Goal: Check status: Check status

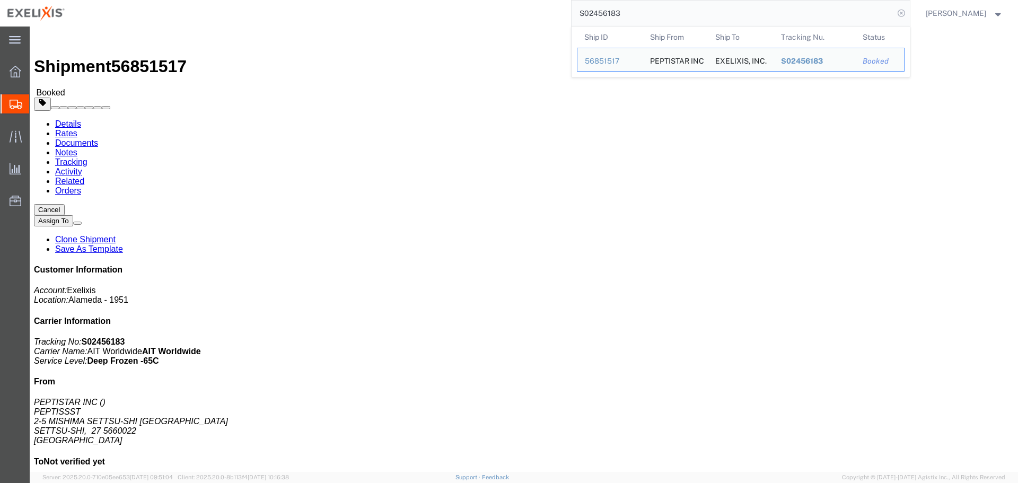
click at [909, 14] on icon at bounding box center [901, 13] width 15 height 15
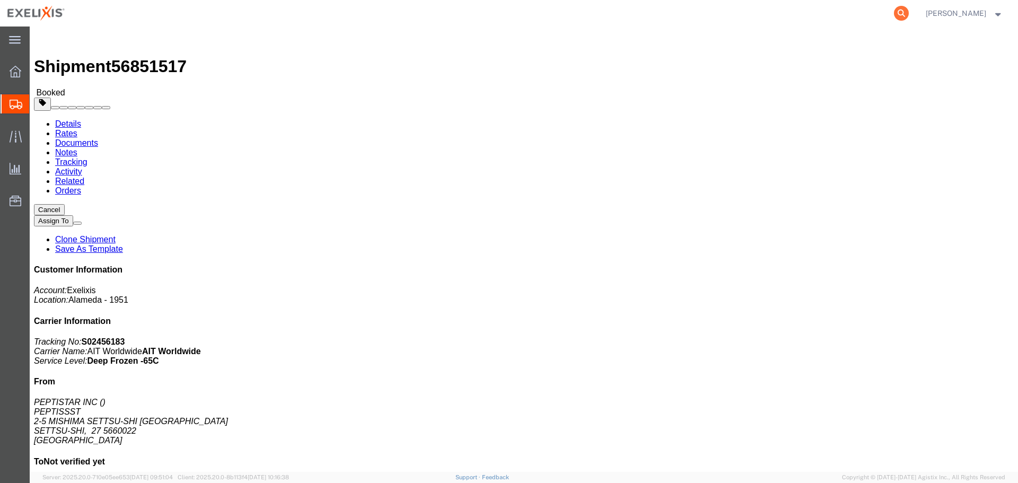
click at [909, 12] on icon at bounding box center [901, 13] width 15 height 15
click at [753, 14] on input "search" at bounding box center [732, 13] width 322 height 25
paste input "76107393"
type input "057-76107393"
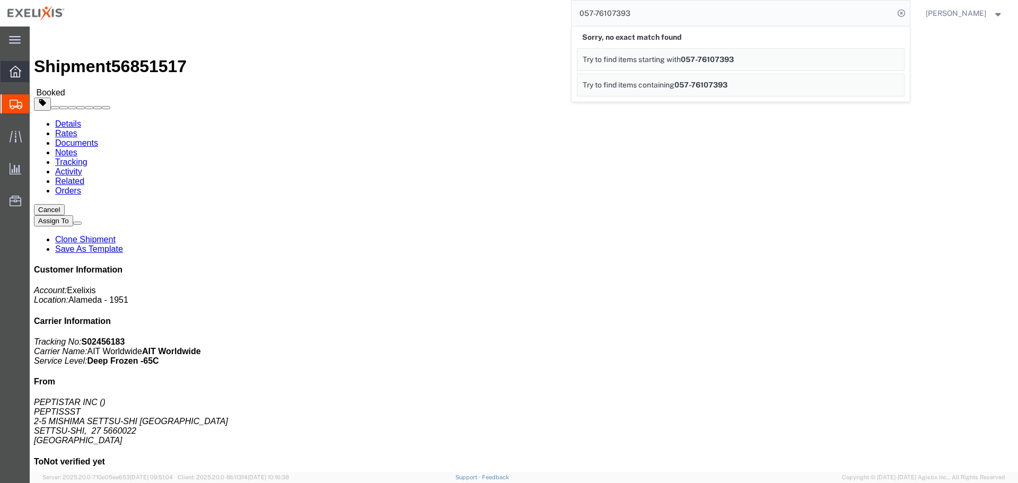
click at [10, 74] on icon at bounding box center [16, 72] width 12 height 12
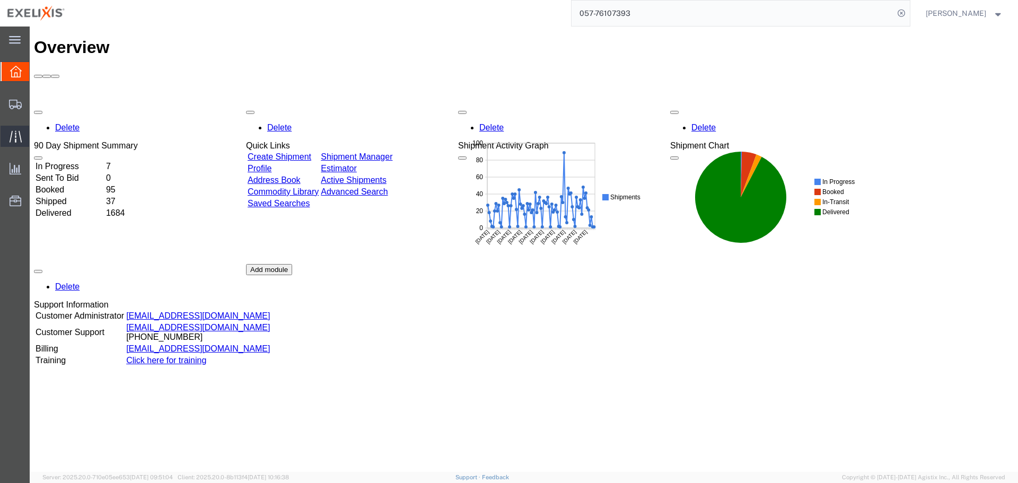
click at [17, 138] on icon at bounding box center [16, 136] width 12 height 12
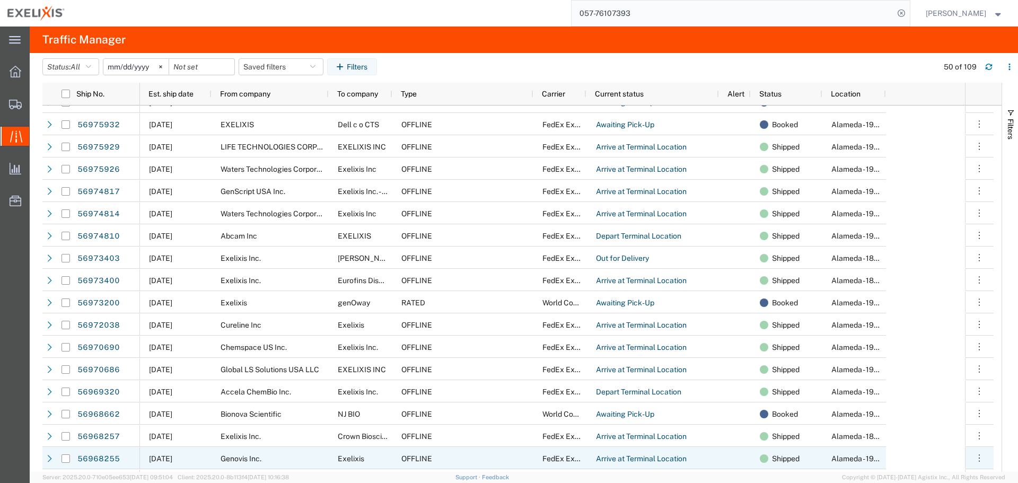
scroll to position [424, 0]
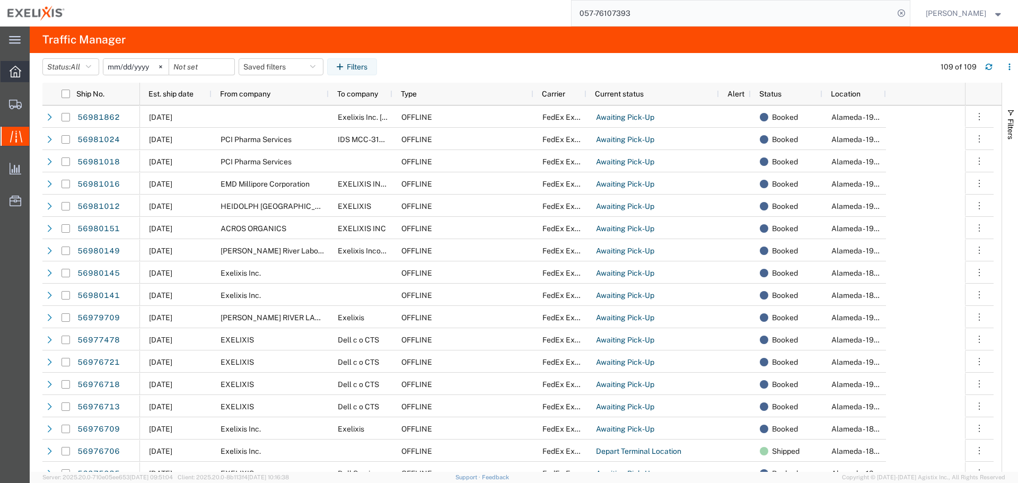
click at [17, 71] on icon at bounding box center [16, 72] width 12 height 12
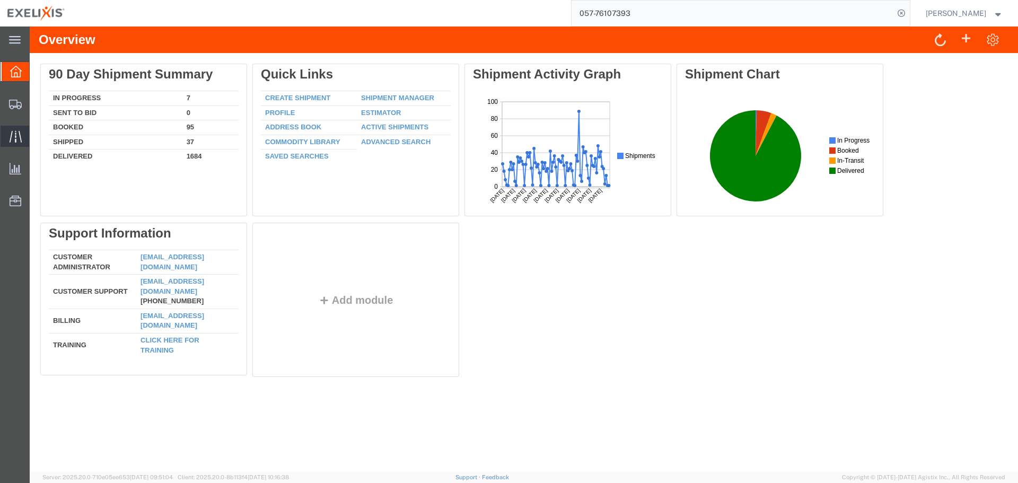
click at [21, 139] on icon at bounding box center [15, 136] width 12 height 12
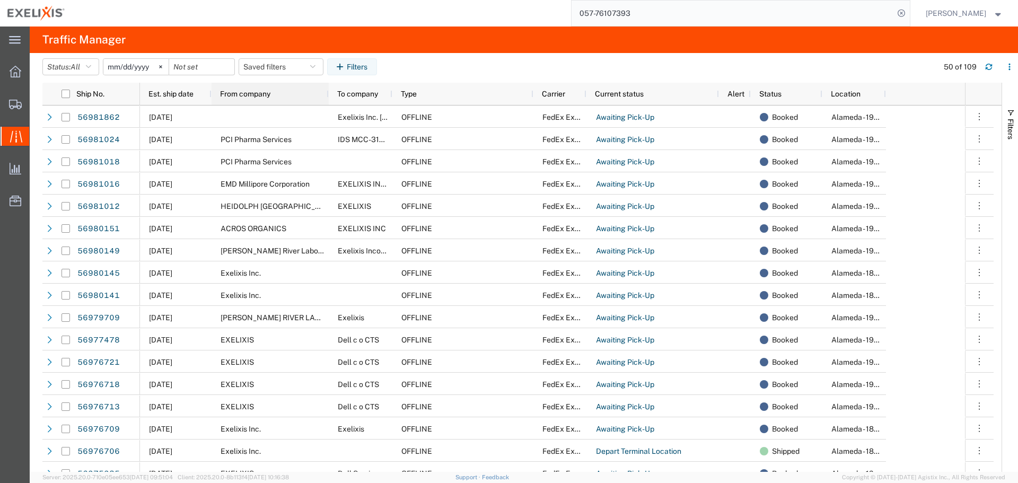
click at [297, 96] on div "From company" at bounding box center [272, 93] width 104 height 17
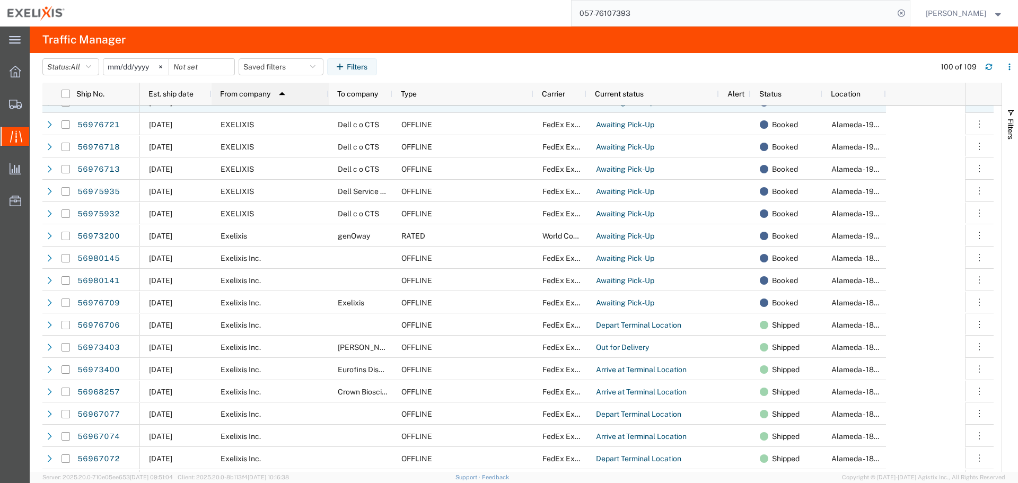
click at [252, 92] on span "From company" at bounding box center [245, 94] width 50 height 8
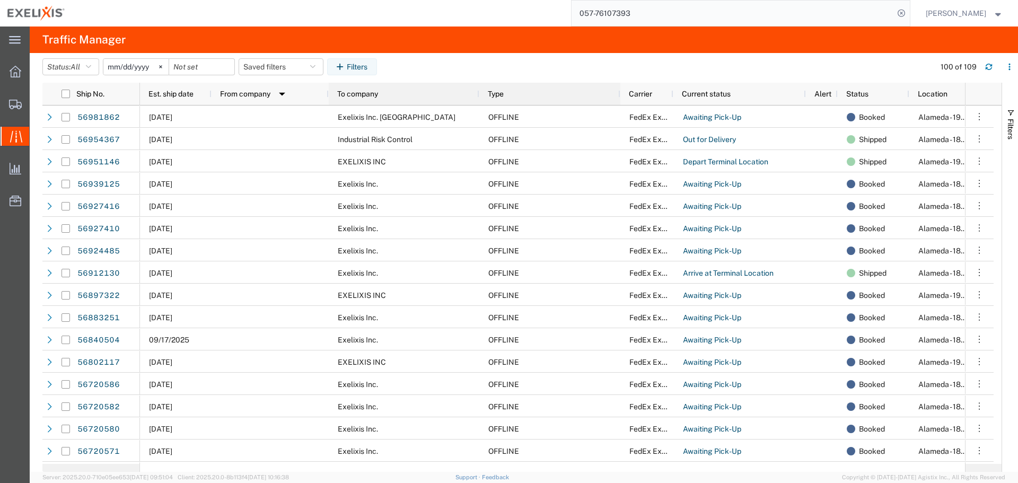
drag, startPoint x: 391, startPoint y: 95, endPoint x: 478, endPoint y: 99, distance: 86.5
click at [478, 99] on div at bounding box center [479, 94] width 4 height 22
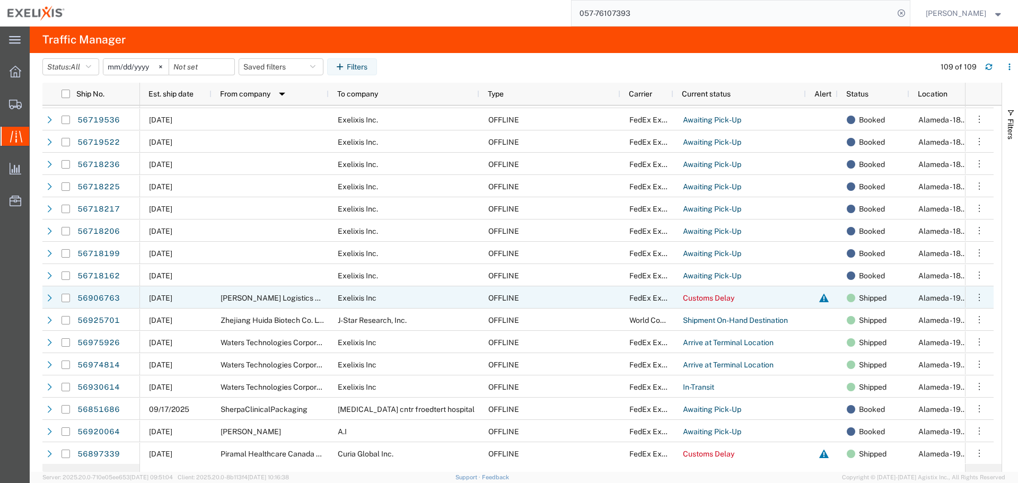
scroll to position [479, 0]
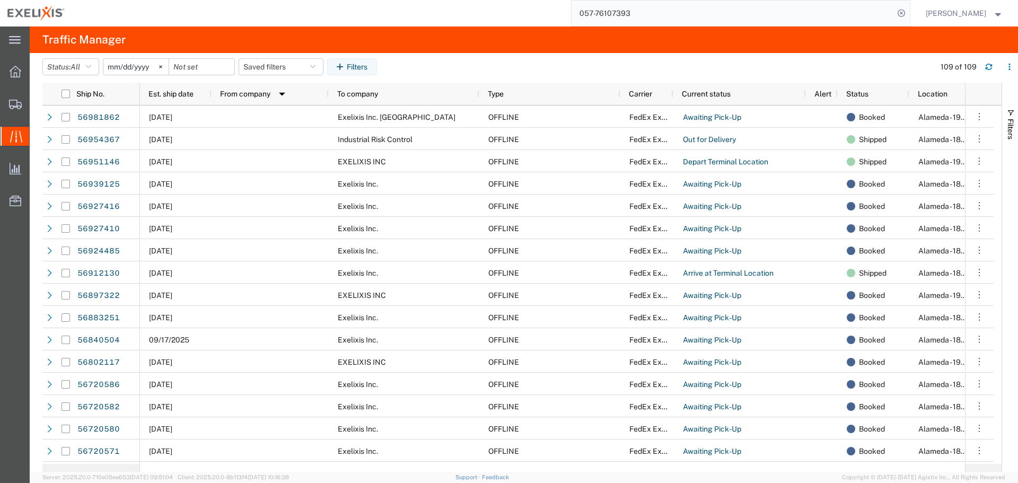
drag, startPoint x: 646, startPoint y: 14, endPoint x: 453, endPoint y: 34, distance: 194.0
click at [453, 34] on div "main_menu Created with Sketch. Collapse Menu Overview Shipments Shipment Manage…" at bounding box center [509, 255] width 1018 height 456
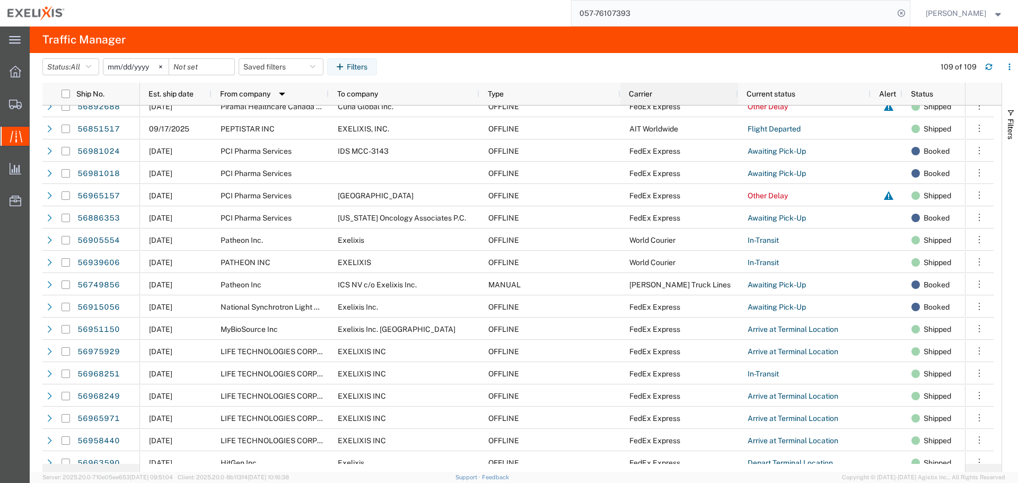
drag, startPoint x: 681, startPoint y: 93, endPoint x: 737, endPoint y: 99, distance: 56.6
click at [737, 99] on div at bounding box center [737, 94] width 4 height 22
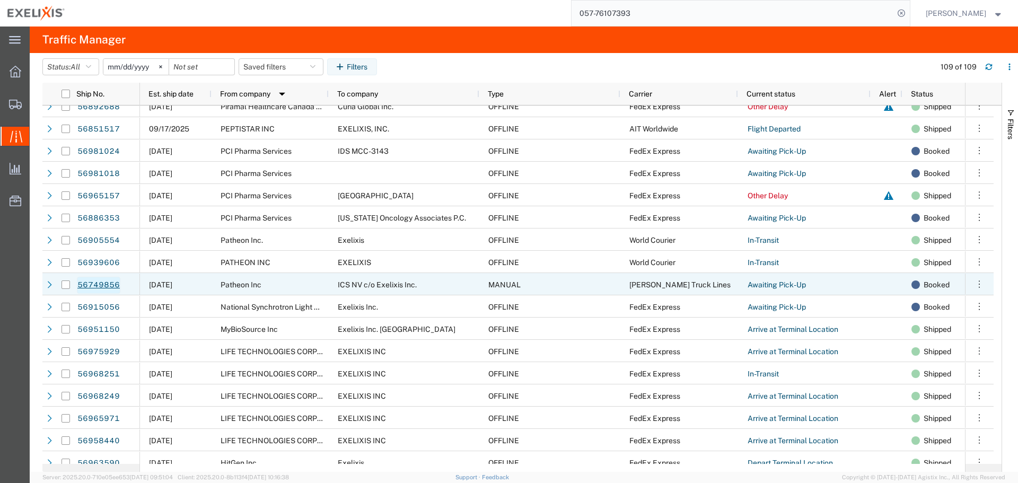
click at [104, 283] on link "56749856" at bounding box center [98, 285] width 43 height 17
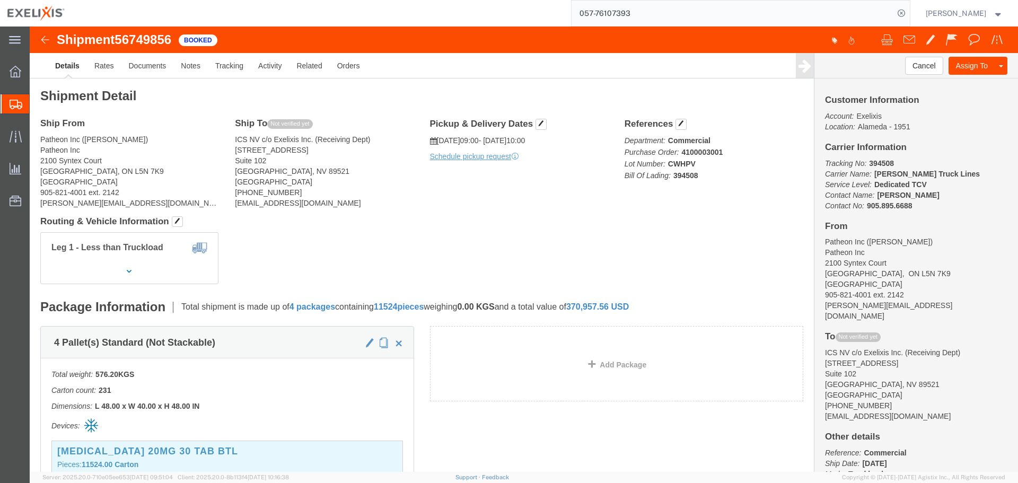
click img
